Goal: Use online tool/utility: Utilize a website feature to perform a specific function

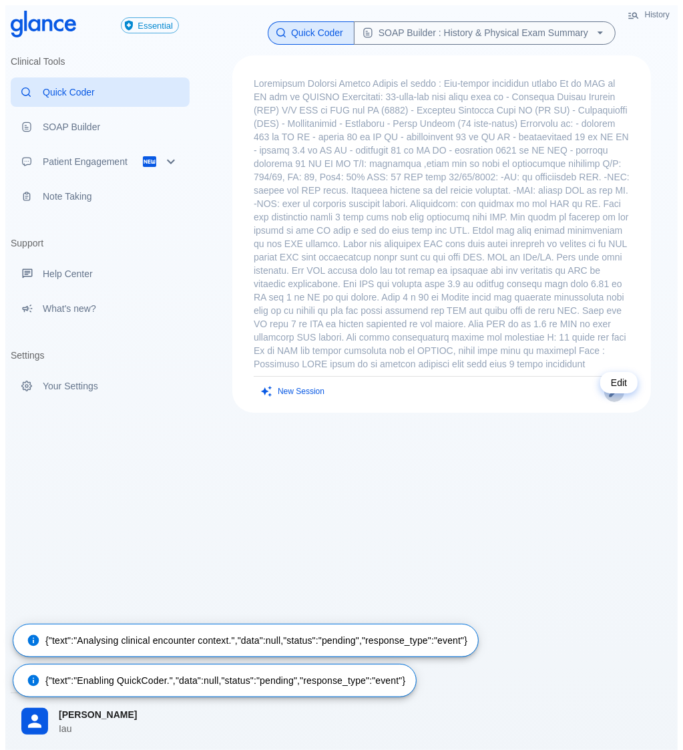
click at [620, 397] on icon "Edit" at bounding box center [615, 392] width 10 height 10
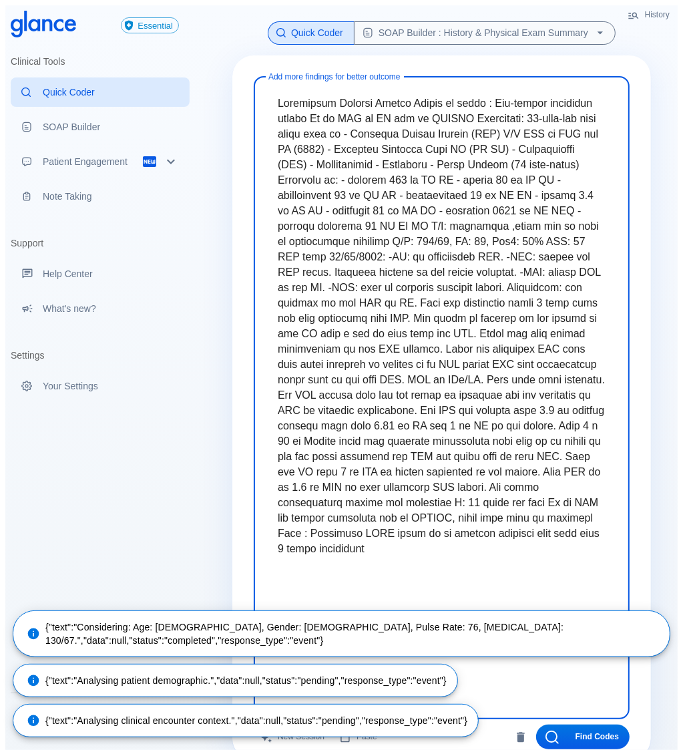
drag, startPoint x: 442, startPoint y: 576, endPoint x: 182, endPoint y: -25, distance: 654.7
click at [182, 0] on html "↧ pull to refresh ↧ Essential Clinical Tools Quick Coder SOAP Builder Patient E…" at bounding box center [341, 396] width 683 height 793
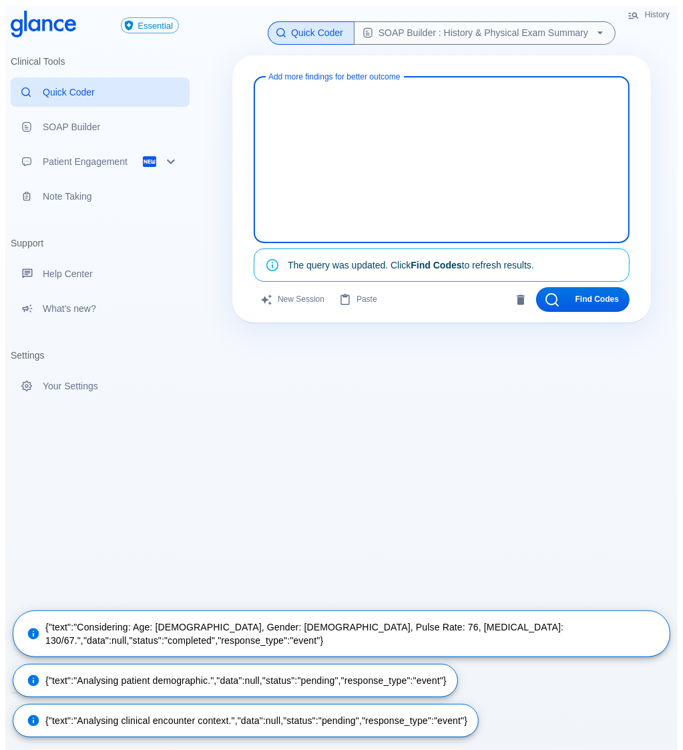
click at [345, 145] on textarea at bounding box center [441, 149] width 357 height 134
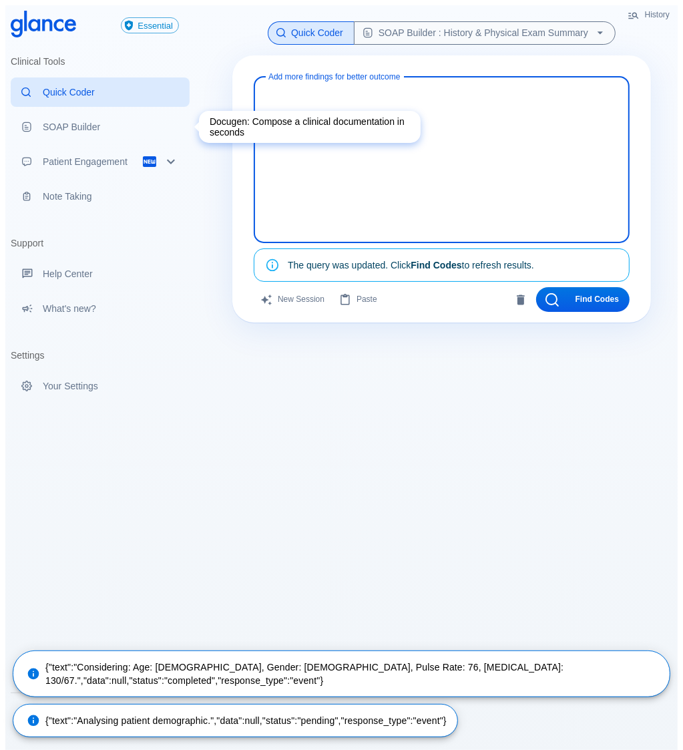
click at [71, 125] on p "SOAP Builder" at bounding box center [111, 126] width 136 height 13
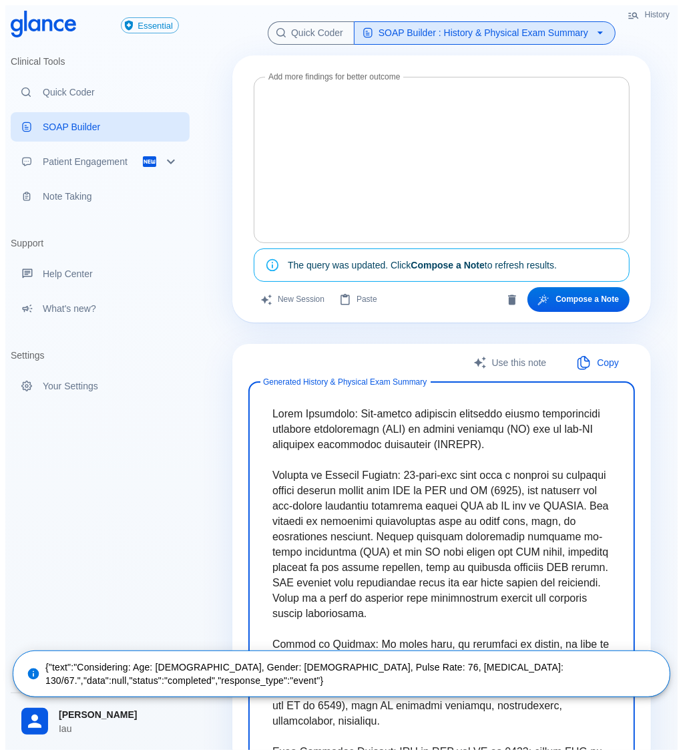
click at [399, 169] on textarea at bounding box center [441, 149] width 357 height 134
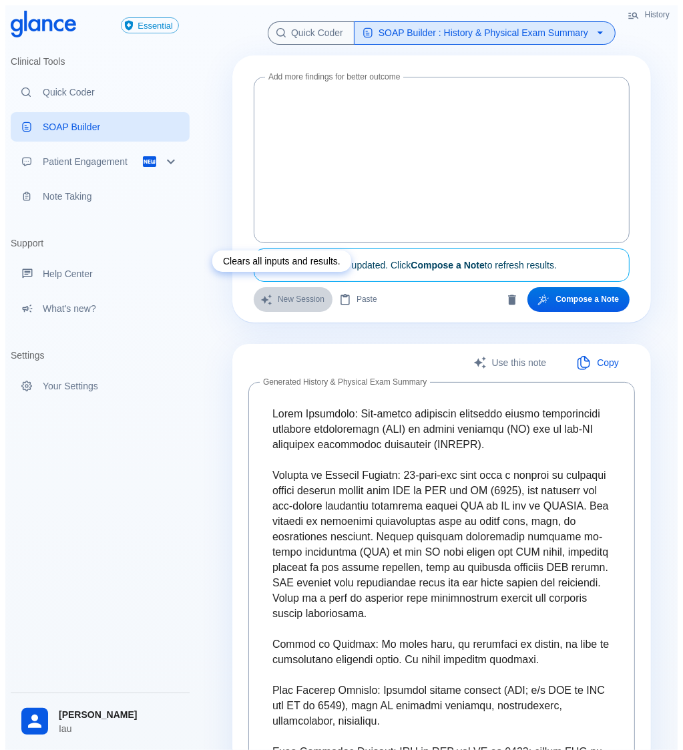
click at [299, 293] on button "New Session" at bounding box center [293, 299] width 79 height 25
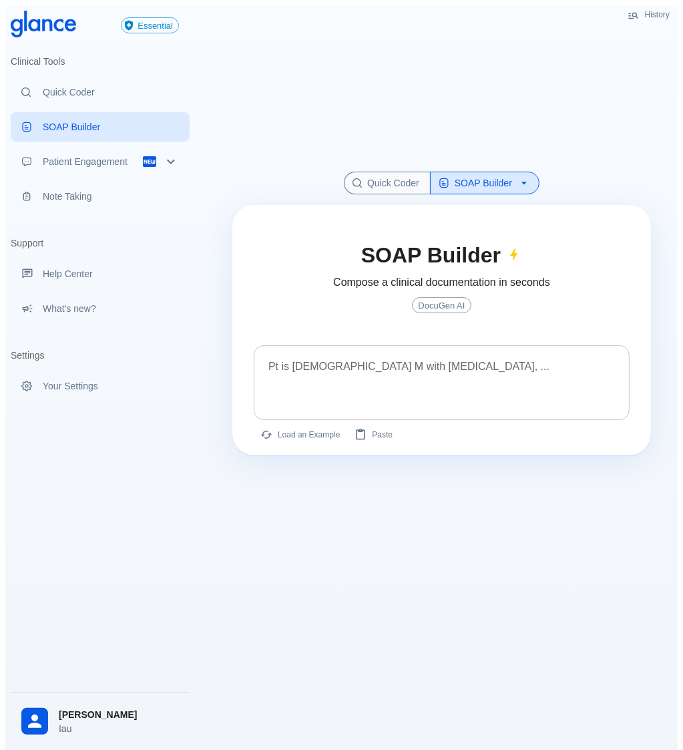
click at [397, 360] on textarea at bounding box center [441, 372] width 357 height 42
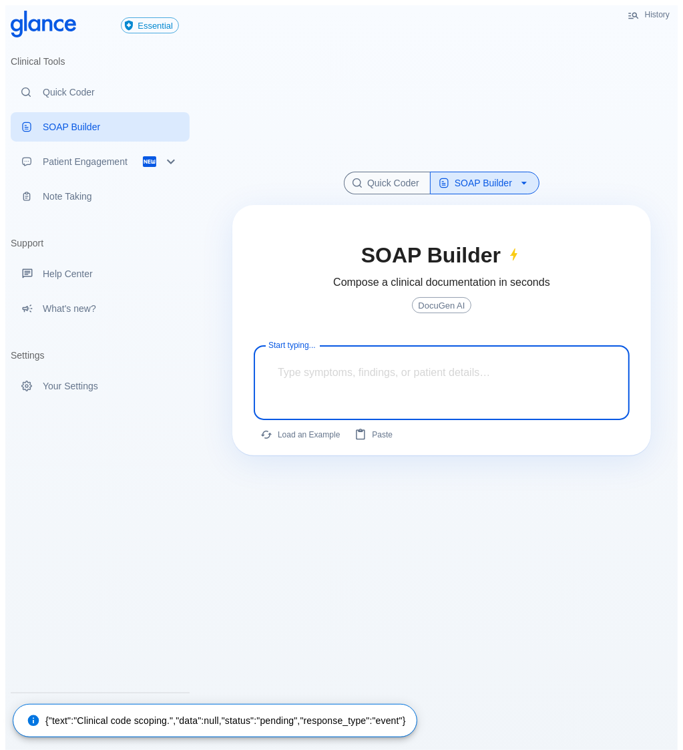
paste textarea "- Long standing [MEDICAL_DATA] (uncontrolled ) - Hx of CAD S/P PCI with [MEDICA…"
type textarea "- Long standing [MEDICAL_DATA] (uncontrolled ) - Hx of CAD S/P PCI with [MEDICA…"
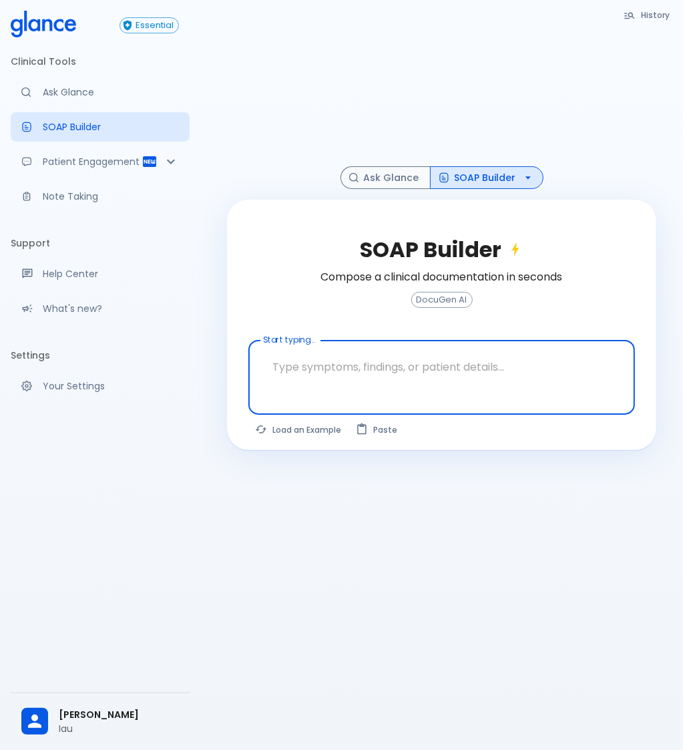
click at [382, 364] on textarea "Start typing..." at bounding box center [442, 367] width 368 height 42
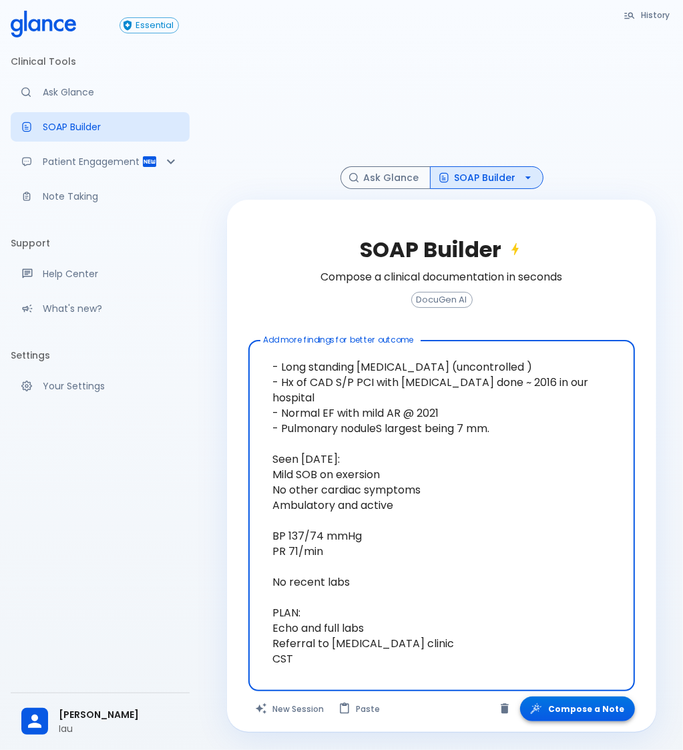
type textarea "- Long standing [MEDICAL_DATA] (uncontrolled ) - Hx of CAD S/P PCI with [MEDICA…"
click at [569, 711] on button "Compose a Note" at bounding box center [577, 709] width 115 height 25
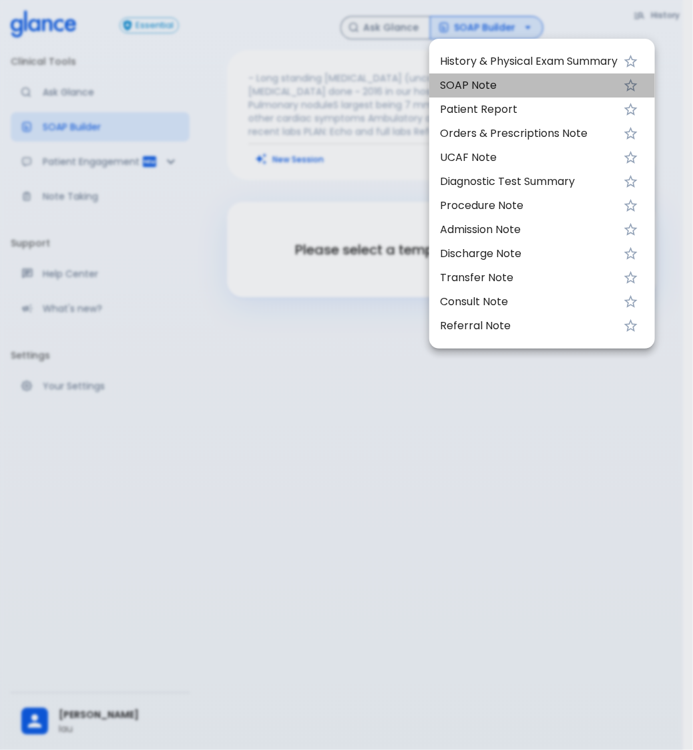
click at [511, 74] on li "SOAP Note" at bounding box center [543, 85] width 226 height 24
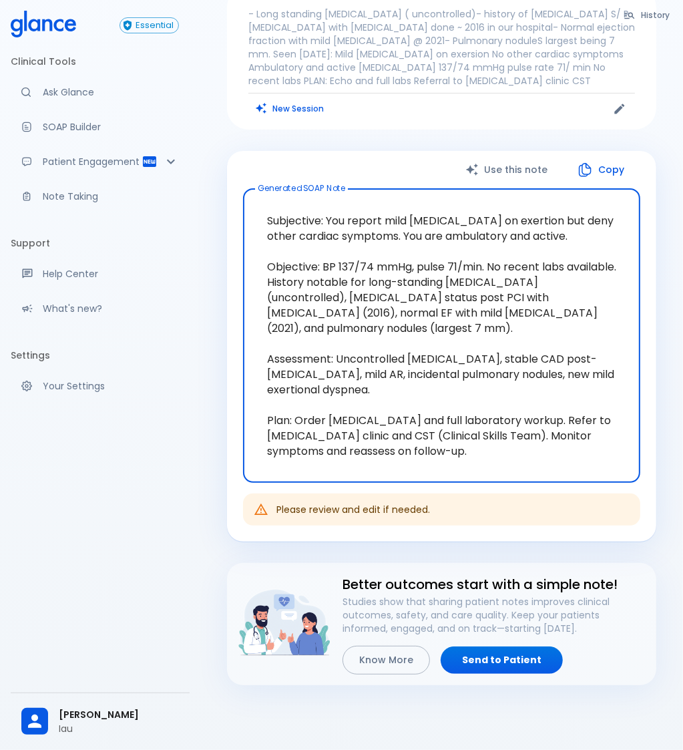
scroll to position [121, 0]
